Goal: Transaction & Acquisition: Subscribe to service/newsletter

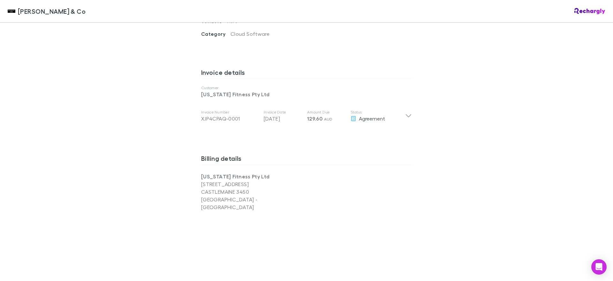
scroll to position [309, 0]
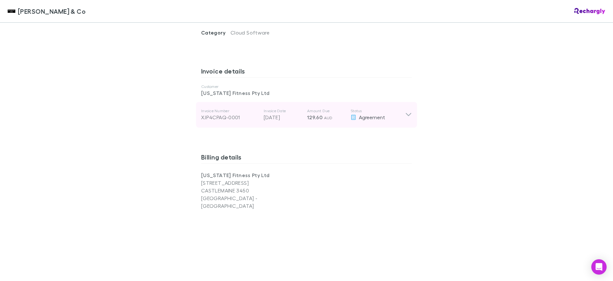
click at [408, 111] on icon at bounding box center [408, 115] width 7 height 8
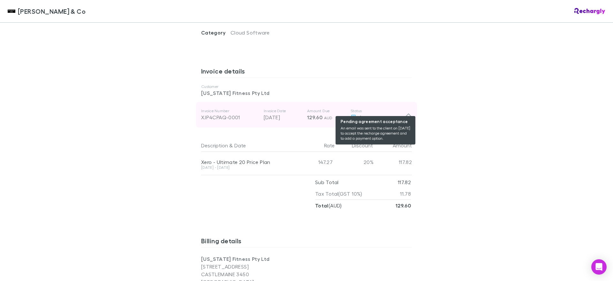
click at [372, 114] on span "Agreement" at bounding box center [372, 117] width 26 height 6
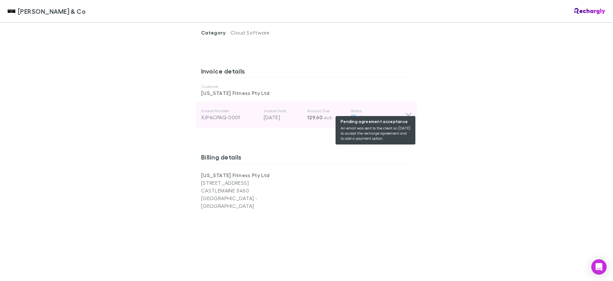
click at [372, 114] on span "Agreement" at bounding box center [372, 117] width 26 height 6
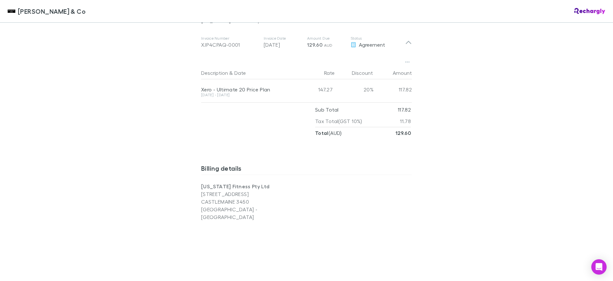
scroll to position [383, 0]
drag, startPoint x: 273, startPoint y: 82, endPoint x: 195, endPoint y: 80, distance: 78.6
click at [196, 80] on div "Description & Date Rate Discount Amount Xero - Ultimate 20 Price Plan 15 Aug - …" at bounding box center [306, 96] width 221 height 84
copy div "Xero - Ultimate 20 Price Plan"
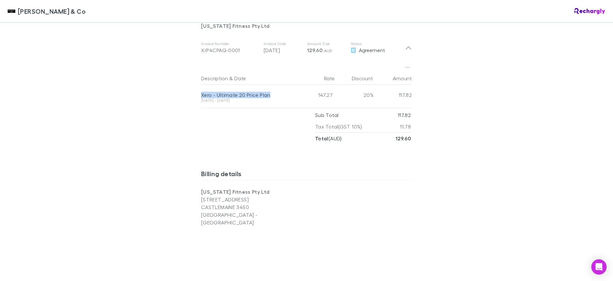
scroll to position [333, 0]
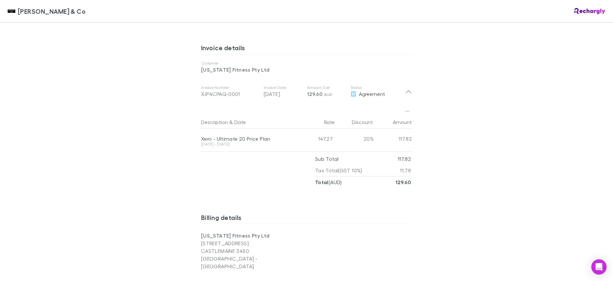
click at [499, 142] on div "Shaddock & Co Shaddock & Co Software subscriptions agreement Shaddock & Co has …" at bounding box center [306, 140] width 613 height 281
click at [463, 134] on div "Shaddock & Co Shaddock & Co Software subscriptions agreement Shaddock & Co has …" at bounding box center [306, 140] width 613 height 281
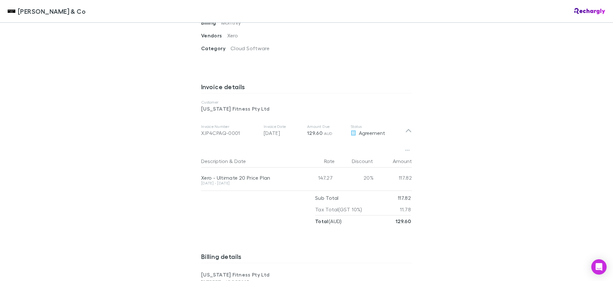
scroll to position [0, 0]
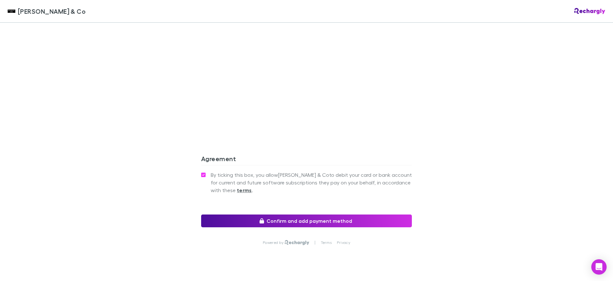
scroll to position [543, 0]
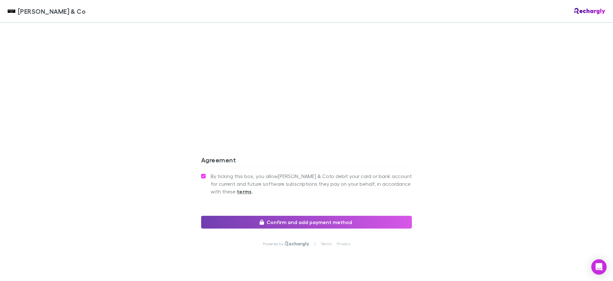
click at [288, 216] on button "Confirm and add payment method" at bounding box center [306, 222] width 211 height 13
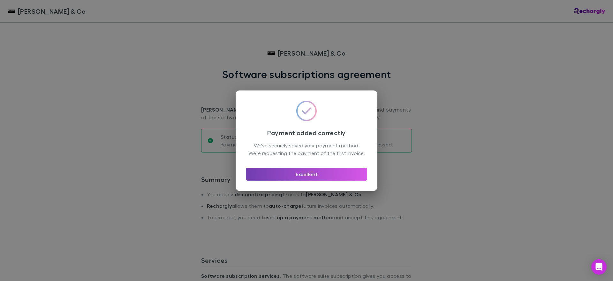
click at [327, 180] on button "Excellent" at bounding box center [306, 174] width 121 height 13
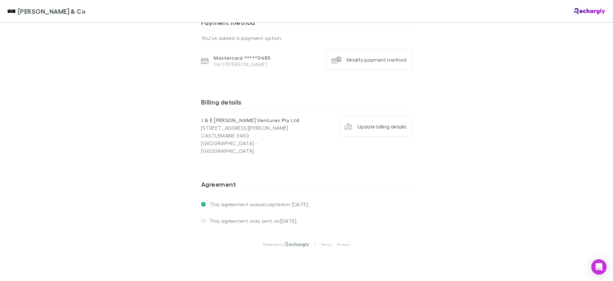
scroll to position [446, 0]
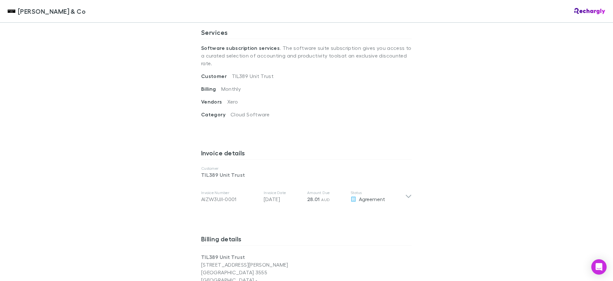
scroll to position [231, 0]
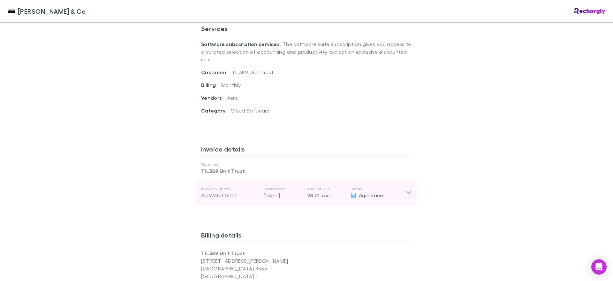
click at [408, 189] on icon at bounding box center [408, 193] width 7 height 8
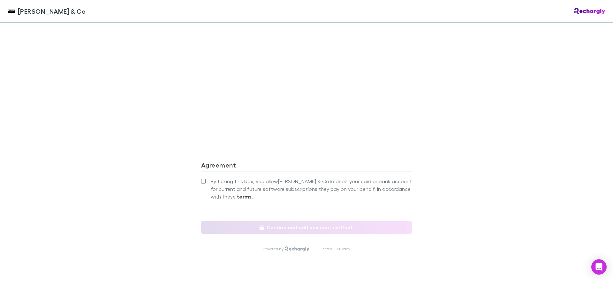
scroll to position [628, 0]
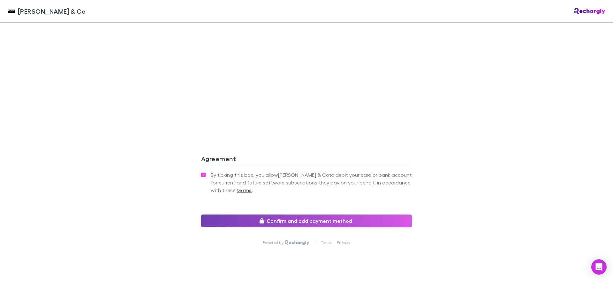
click at [301, 214] on button "Confirm and add payment method" at bounding box center [306, 220] width 211 height 13
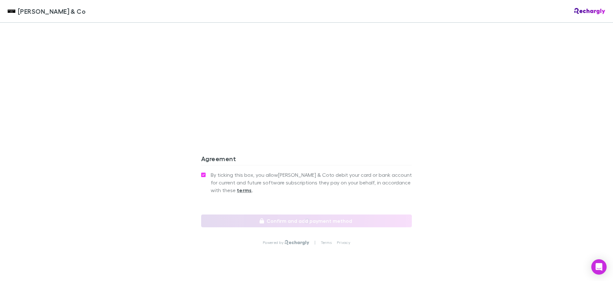
scroll to position [404, 0]
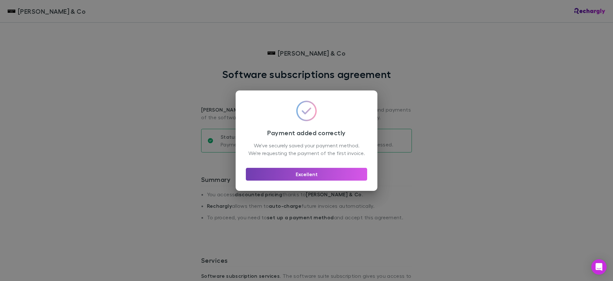
click at [321, 177] on button "Excellent" at bounding box center [306, 174] width 121 height 13
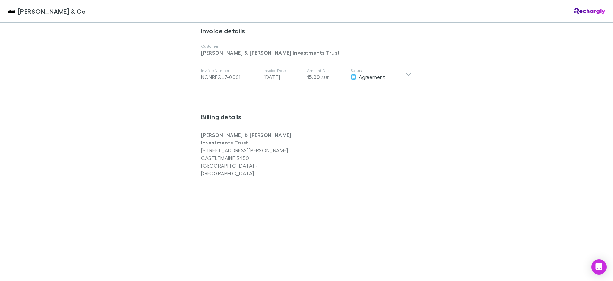
scroll to position [545, 0]
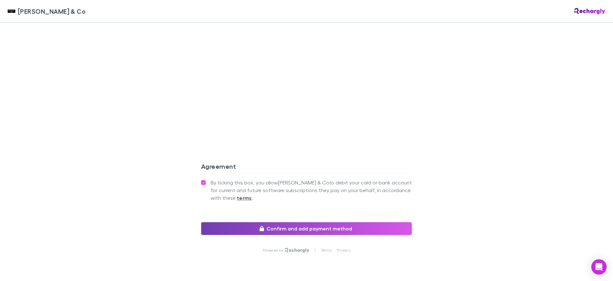
click at [281, 222] on button "Confirm and add payment method" at bounding box center [306, 228] width 211 height 13
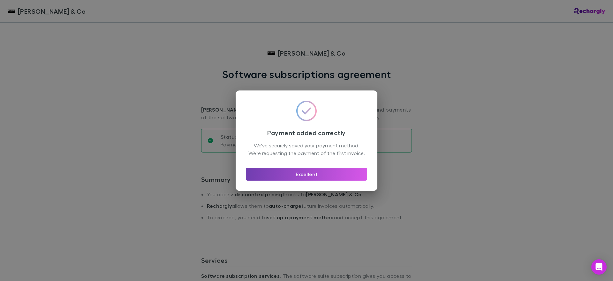
click at [322, 180] on button "Excellent" at bounding box center [306, 174] width 121 height 13
